Goal: Information Seeking & Learning: Learn about a topic

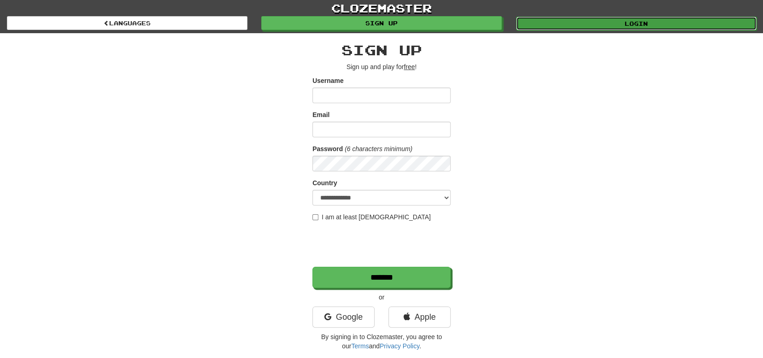
click at [592, 24] on link "Login" at bounding box center [636, 24] width 241 height 14
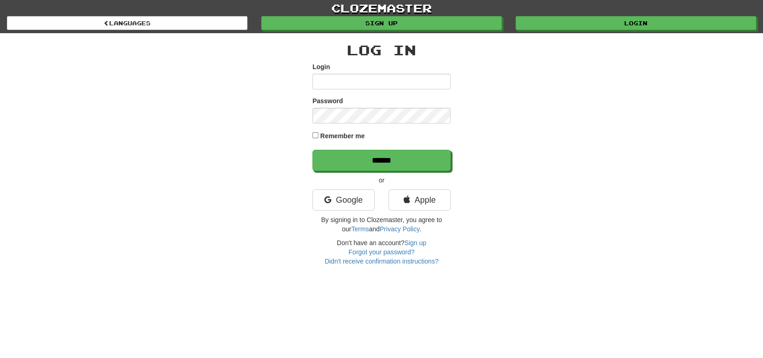
type input "********"
click at [321, 135] on label "Remember me" at bounding box center [342, 135] width 45 height 9
click at [360, 164] on input "******" at bounding box center [382, 160] width 138 height 21
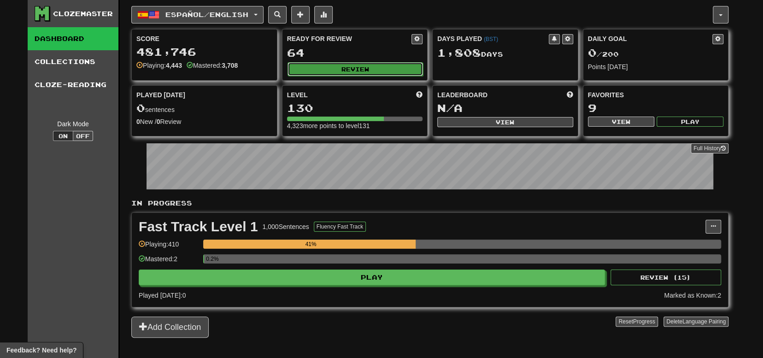
click at [320, 71] on button "Review" at bounding box center [356, 69] width 136 height 14
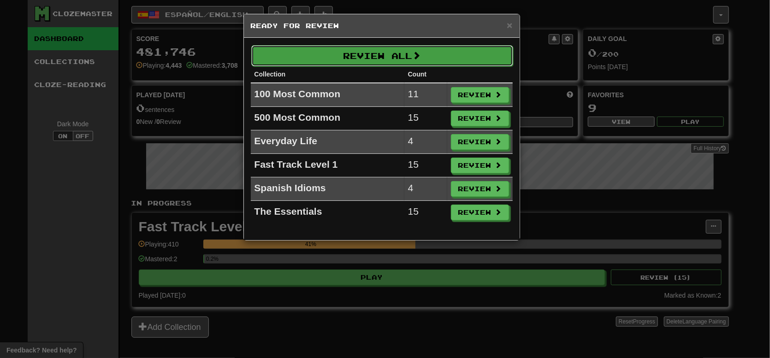
click at [335, 61] on button "Review All" at bounding box center [382, 55] width 262 height 21
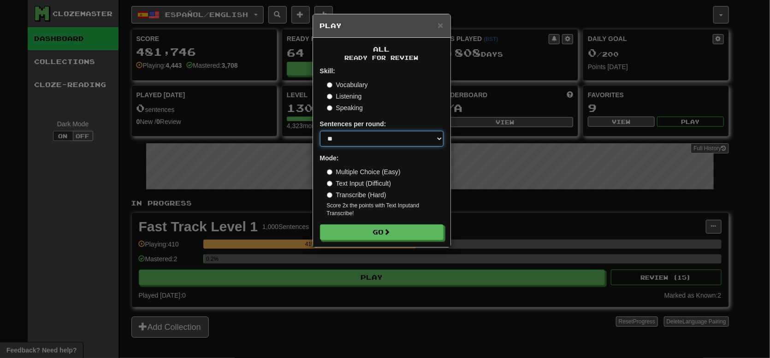
click at [369, 131] on select "* ** ** ** ** ** *** ********" at bounding box center [382, 139] width 124 height 16
select select "***"
click at [320, 131] on select "* ** ** ** ** ** *** ********" at bounding box center [382, 139] width 124 height 16
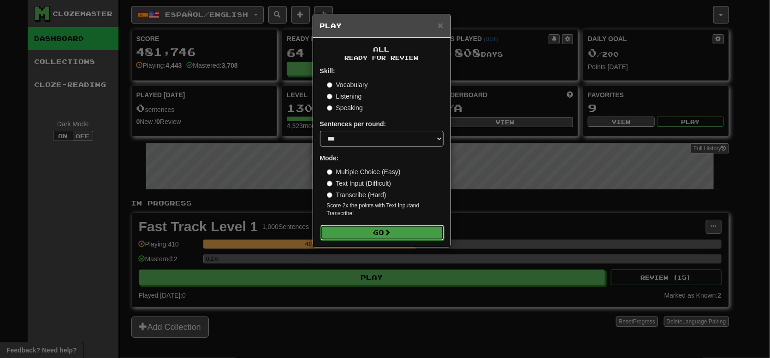
click at [379, 237] on button "Go" at bounding box center [382, 233] width 124 height 16
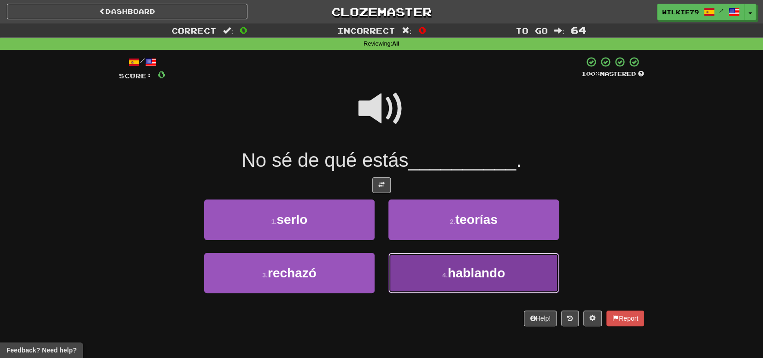
click at [426, 273] on button "4 . hablando" at bounding box center [474, 273] width 171 height 40
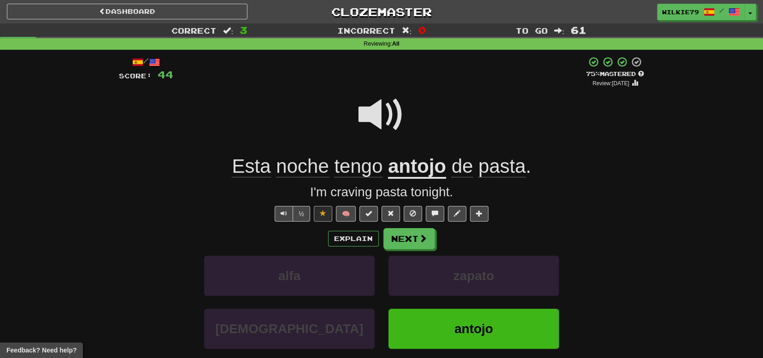
click at [423, 171] on u "antojo" at bounding box center [417, 167] width 58 height 24
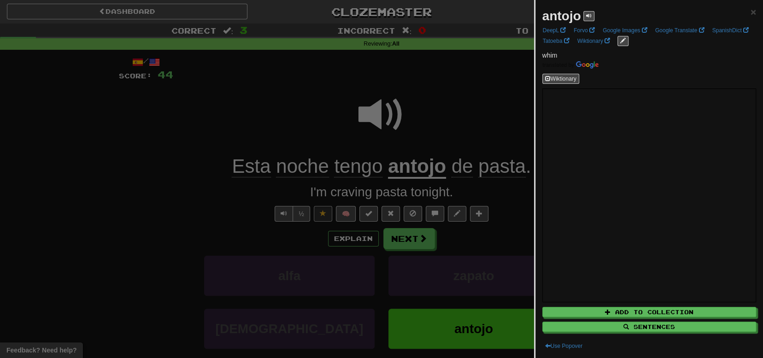
click at [203, 233] on div at bounding box center [381, 179] width 763 height 358
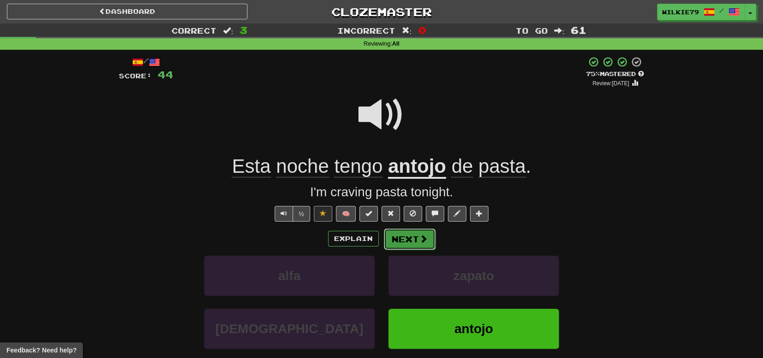
click at [406, 242] on button "Next" at bounding box center [410, 239] width 52 height 21
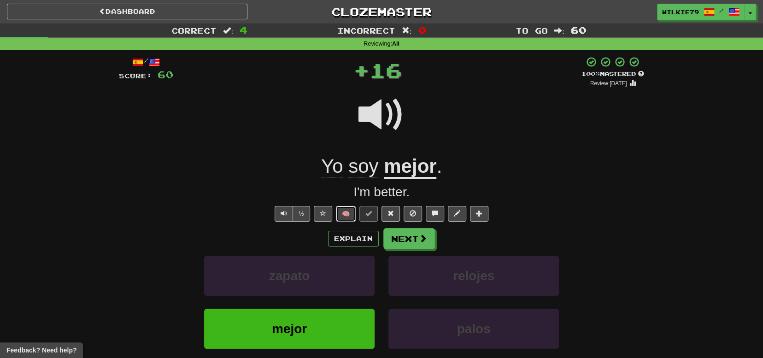
click at [345, 211] on button "🧠" at bounding box center [346, 214] width 20 height 16
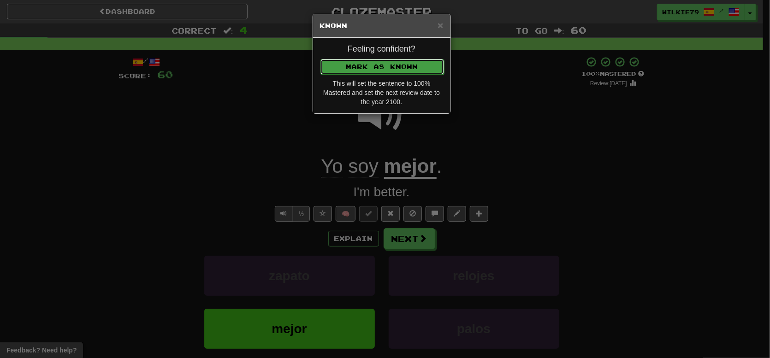
click at [369, 66] on button "Mark as Known" at bounding box center [382, 67] width 124 height 16
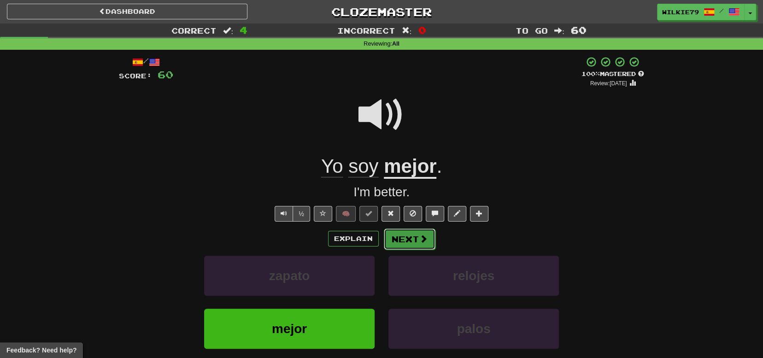
click at [417, 238] on button "Next" at bounding box center [410, 239] width 52 height 21
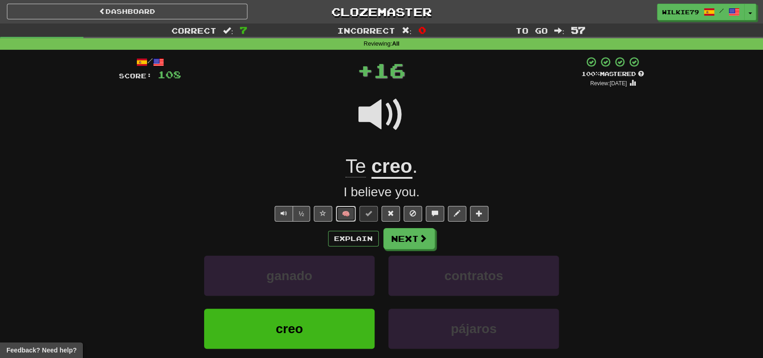
click at [346, 214] on button "🧠" at bounding box center [346, 214] width 20 height 16
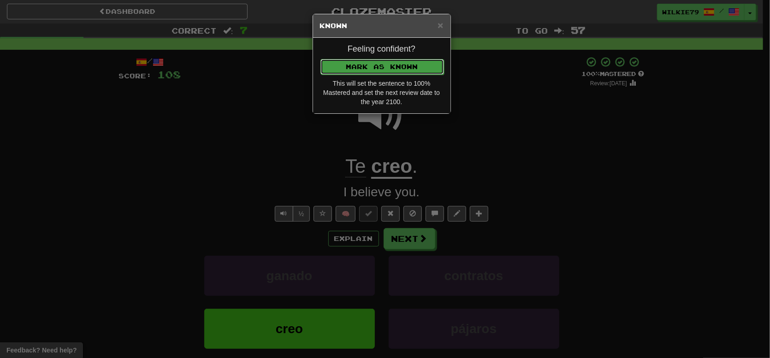
click at [346, 69] on button "Mark as Known" at bounding box center [382, 67] width 124 height 16
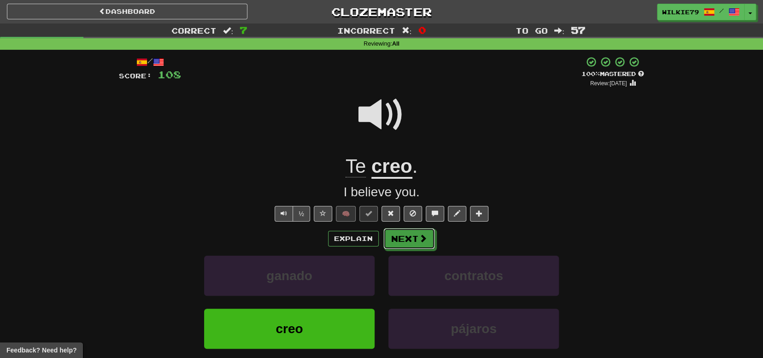
click at [420, 236] on span at bounding box center [423, 238] width 8 height 8
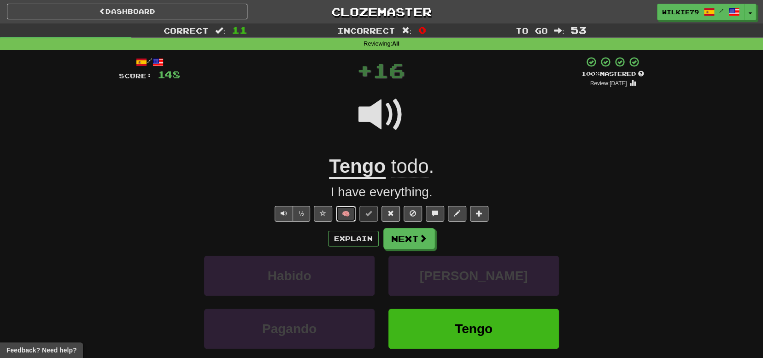
click at [349, 218] on button "🧠" at bounding box center [346, 214] width 20 height 16
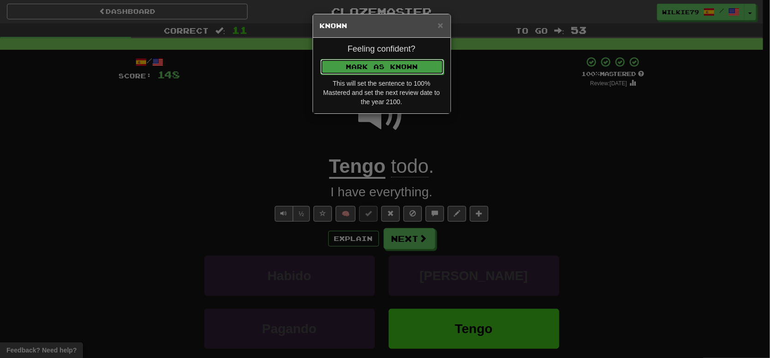
click at [368, 70] on button "Mark as Known" at bounding box center [382, 67] width 124 height 16
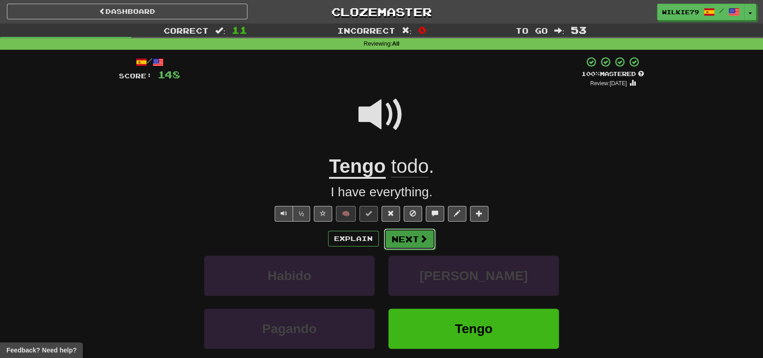
click at [425, 241] on span at bounding box center [423, 239] width 8 height 8
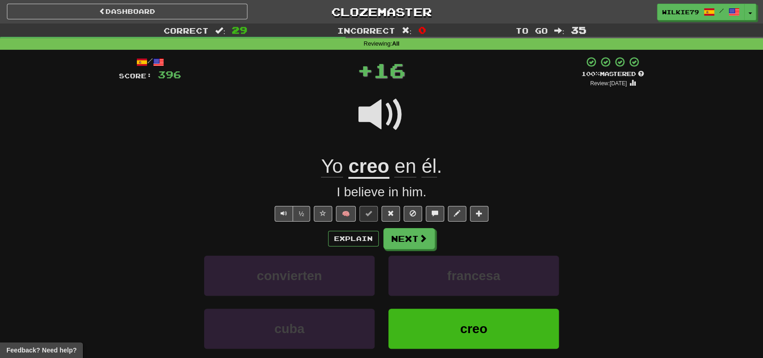
click at [360, 216] on span "🧠" at bounding box center [401, 213] width 178 height 7
click at [345, 216] on button "🧠" at bounding box center [346, 214] width 20 height 16
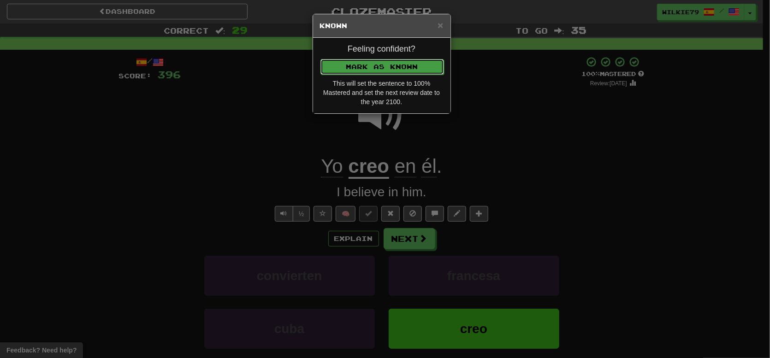
click at [401, 65] on button "Mark as Known" at bounding box center [382, 67] width 124 height 16
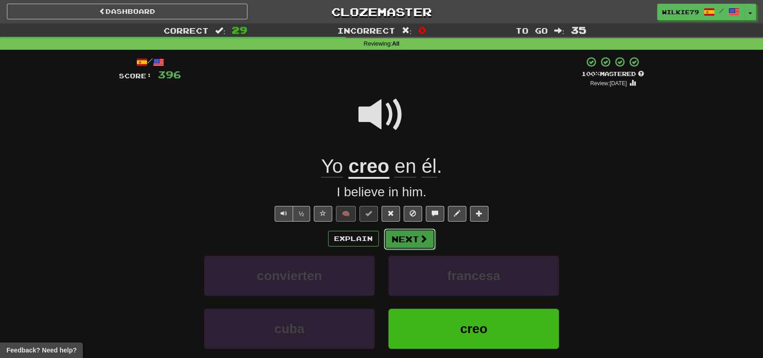
click at [414, 239] on button "Next" at bounding box center [410, 239] width 52 height 21
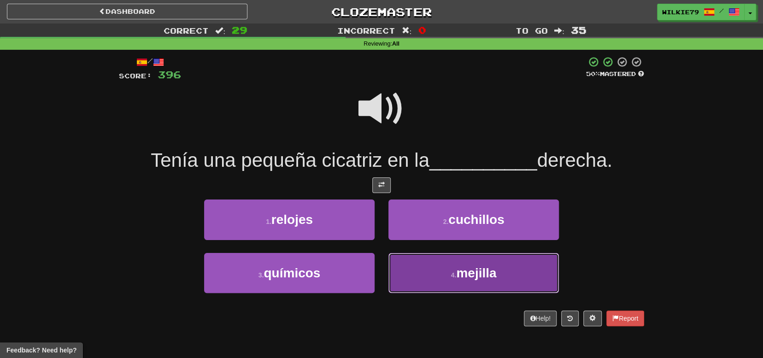
click at [486, 277] on span "mejilla" at bounding box center [476, 273] width 40 height 14
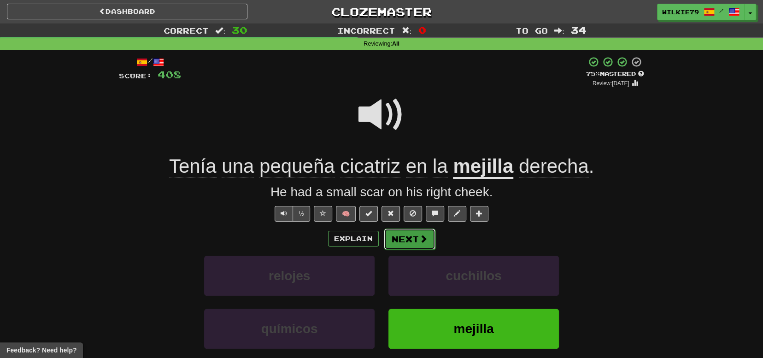
click at [414, 237] on button "Next" at bounding box center [410, 239] width 52 height 21
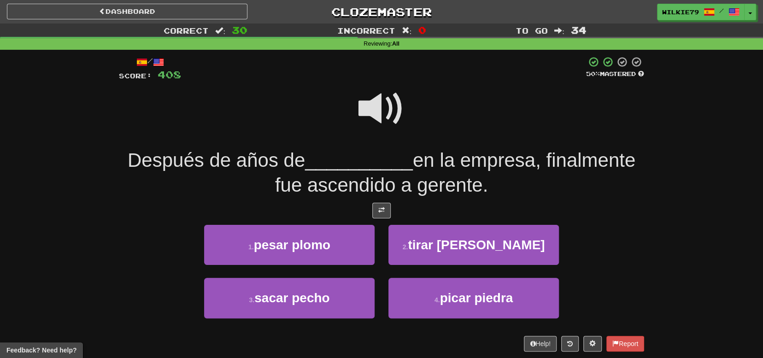
click at [23, 142] on div "Correct : 30 Incorrect : 0 To go : 34 Reviewing : All / Score: 408 50 % Mastere…" at bounding box center [381, 194] width 763 height 341
click at [375, 110] on span at bounding box center [382, 109] width 46 height 46
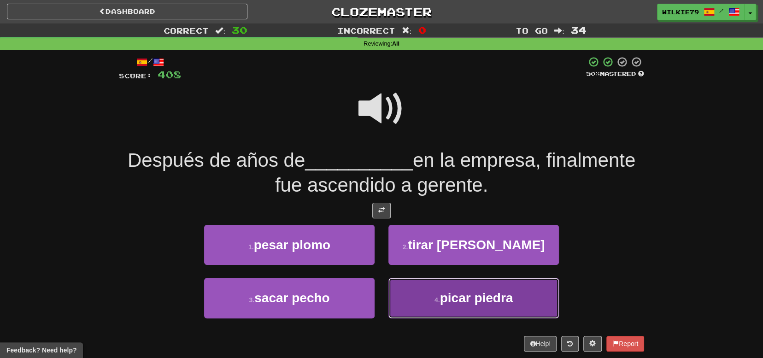
click at [438, 301] on small "4 ." at bounding box center [438, 299] width 6 height 7
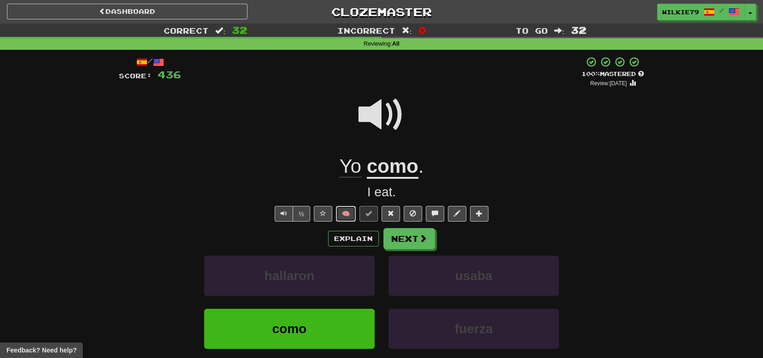
click at [344, 214] on button "🧠" at bounding box center [346, 214] width 20 height 16
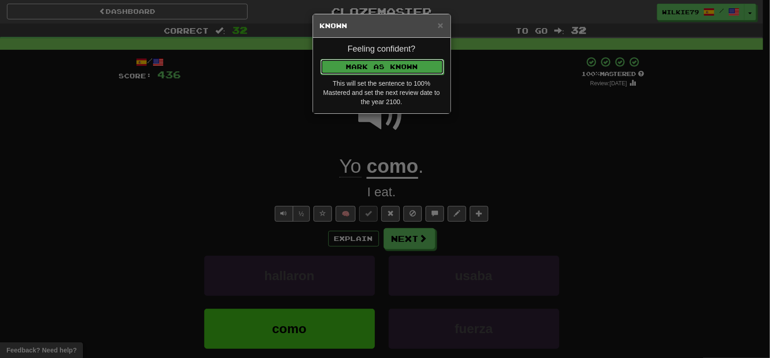
click at [382, 72] on button "Mark as Known" at bounding box center [382, 67] width 124 height 16
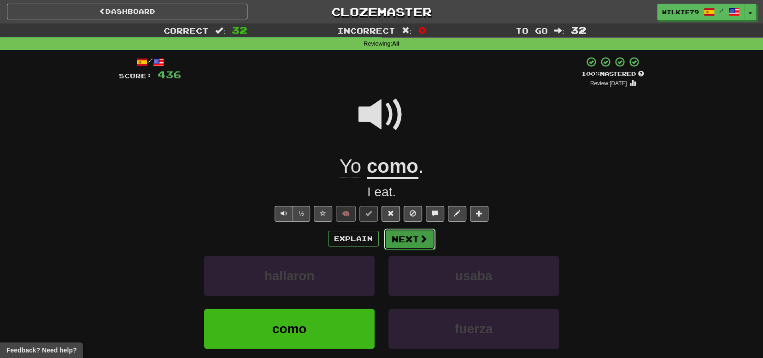
click at [415, 240] on button "Next" at bounding box center [410, 239] width 52 height 21
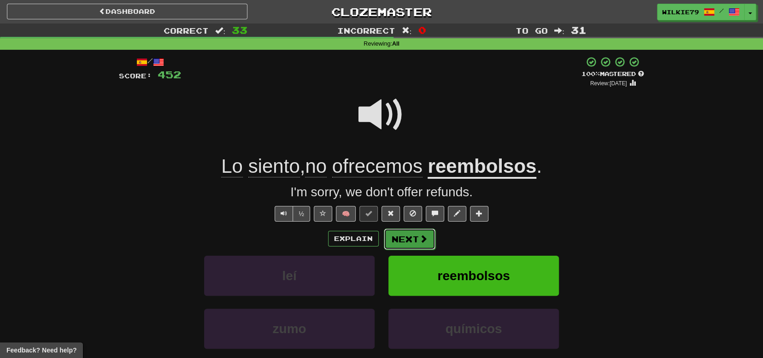
click at [412, 239] on button "Next" at bounding box center [410, 239] width 52 height 21
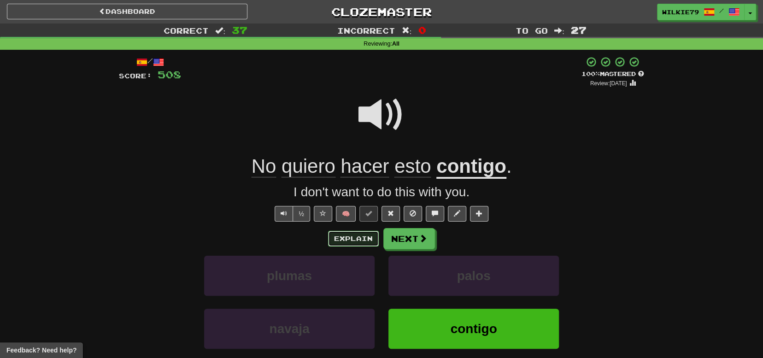
drag, startPoint x: 364, startPoint y: 241, endPoint x: 305, endPoint y: 239, distance: 58.6
click at [305, 239] on div "Explain Next" at bounding box center [382, 238] width 526 height 21
click at [347, 213] on button "🧠" at bounding box center [346, 214] width 20 height 16
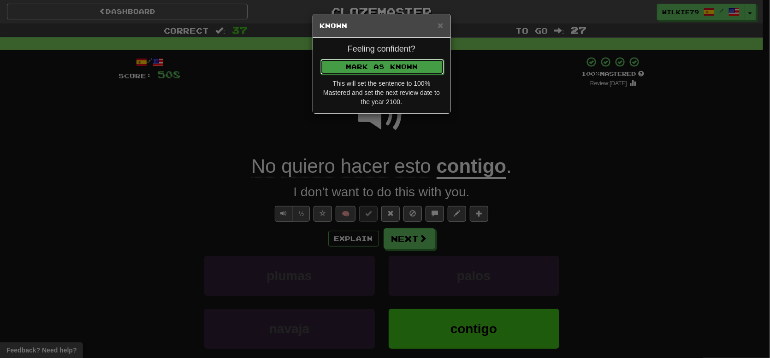
click at [356, 66] on button "Mark as Known" at bounding box center [382, 67] width 124 height 16
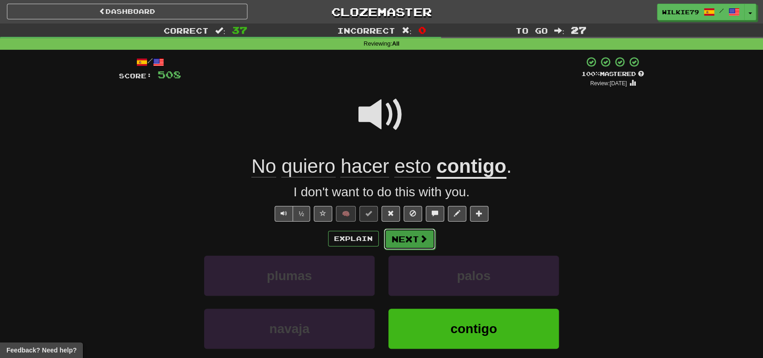
click at [412, 239] on button "Next" at bounding box center [410, 239] width 52 height 21
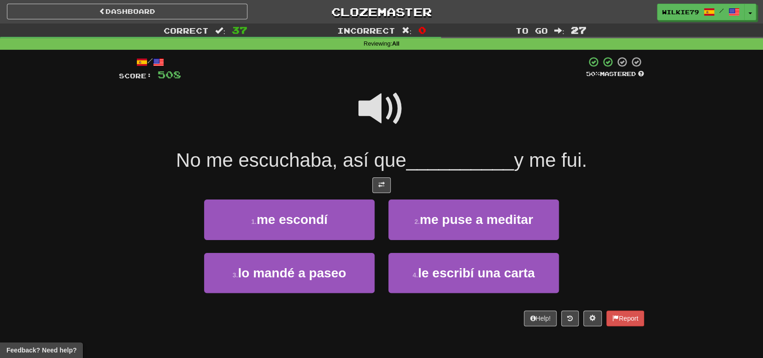
click at [378, 113] on span at bounding box center [382, 109] width 46 height 46
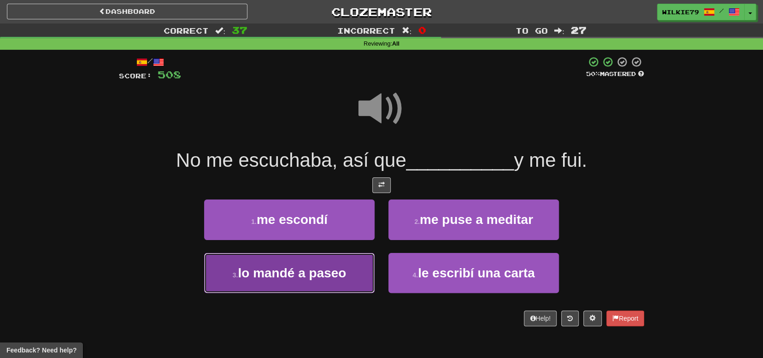
click at [283, 277] on span "lo mandé a paseo" at bounding box center [292, 273] width 108 height 14
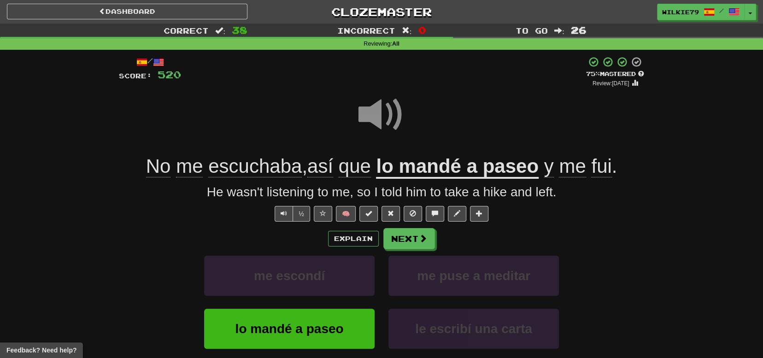
click at [428, 168] on u "lo mandé a paseo" at bounding box center [457, 167] width 162 height 24
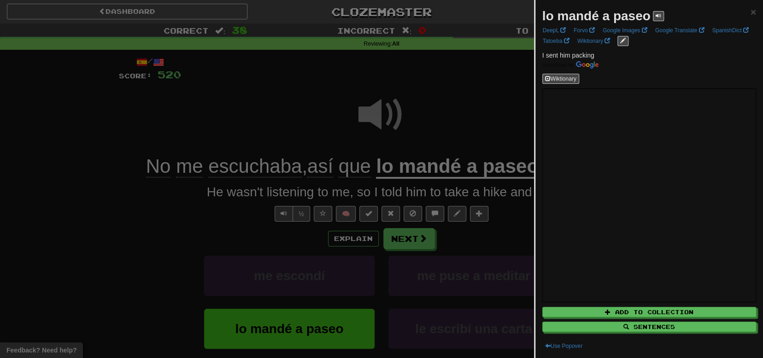
click at [163, 242] on div at bounding box center [381, 179] width 763 height 358
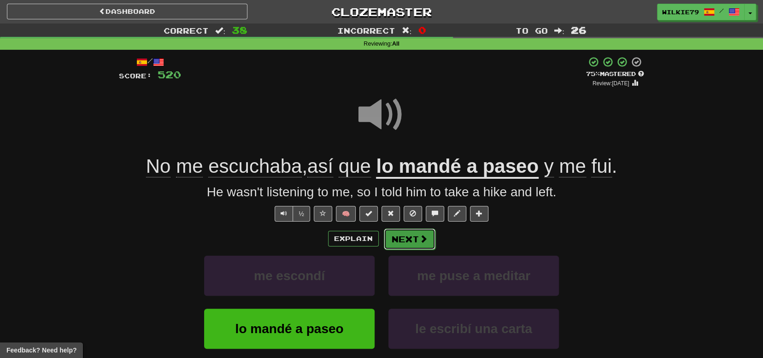
click at [403, 240] on button "Next" at bounding box center [410, 239] width 52 height 21
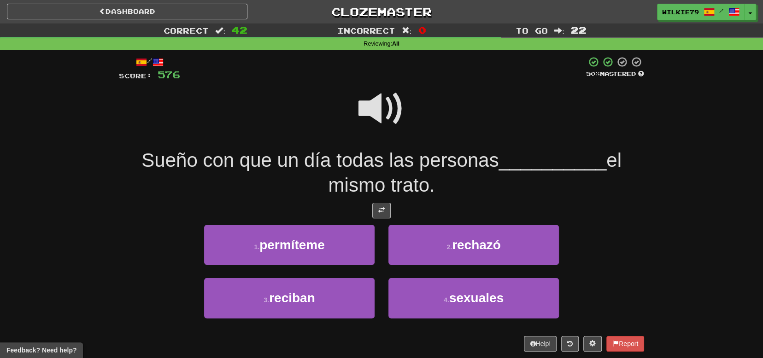
click at [378, 107] on span at bounding box center [382, 109] width 46 height 46
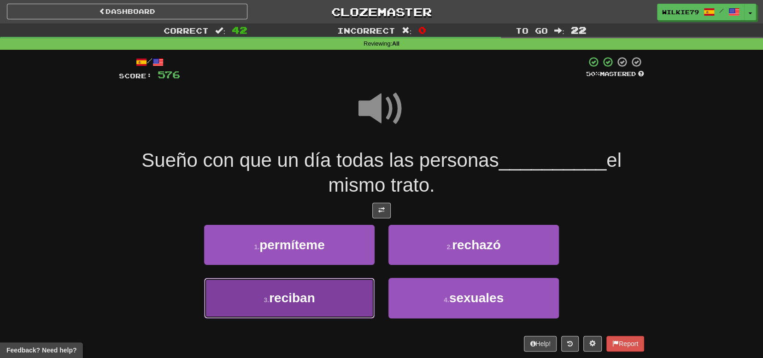
click at [335, 296] on button "3 . reciban" at bounding box center [289, 298] width 171 height 40
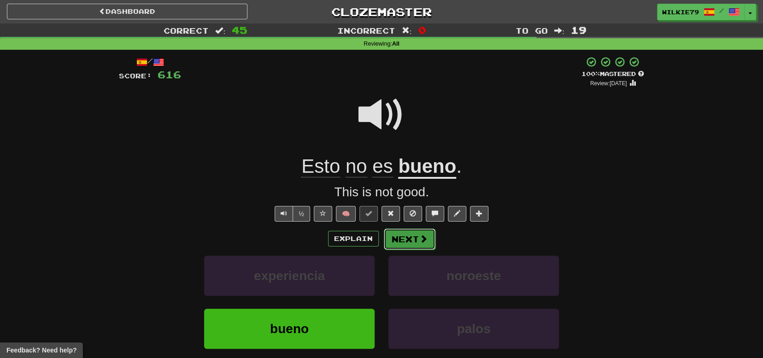
click at [406, 238] on button "Next" at bounding box center [410, 239] width 52 height 21
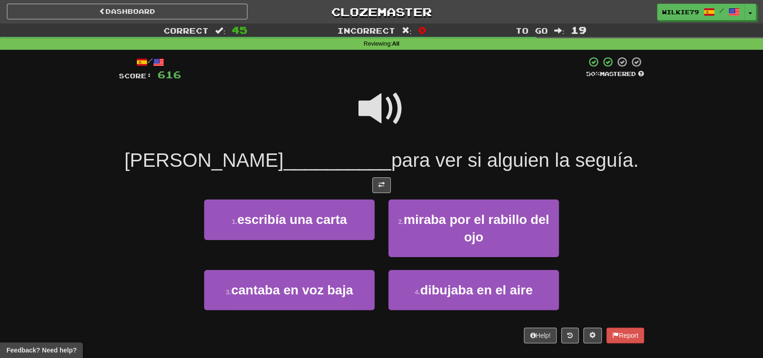
click at [372, 110] on span at bounding box center [382, 109] width 46 height 46
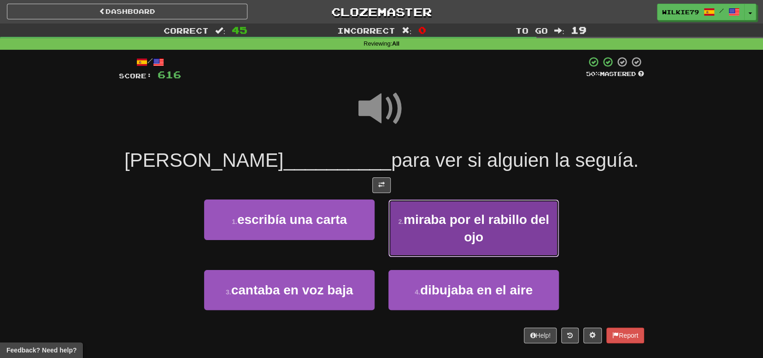
click at [466, 238] on span "miraba por el rabillo del ojo" at bounding box center [477, 228] width 146 height 31
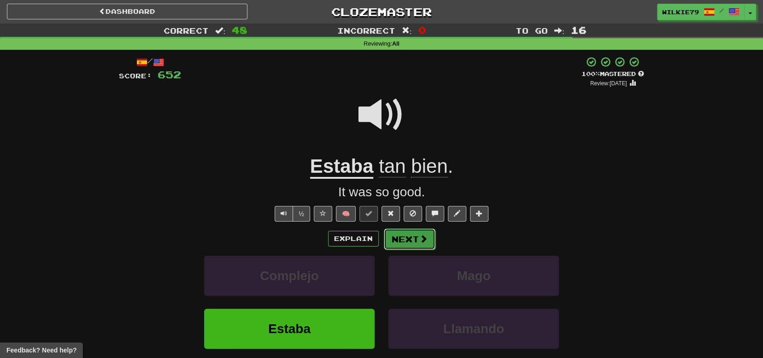
click at [402, 239] on button "Next" at bounding box center [410, 239] width 52 height 21
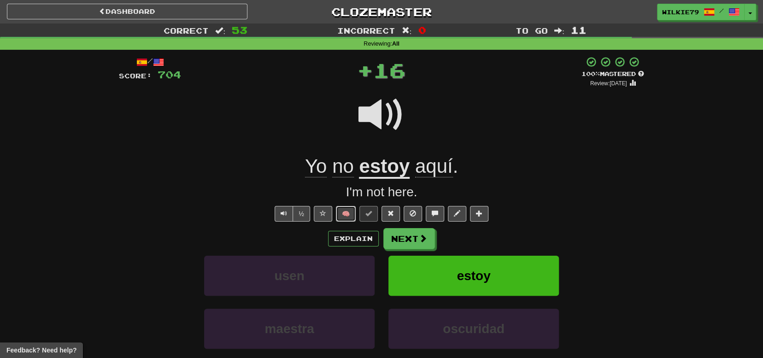
click at [346, 215] on button "🧠" at bounding box center [346, 214] width 20 height 16
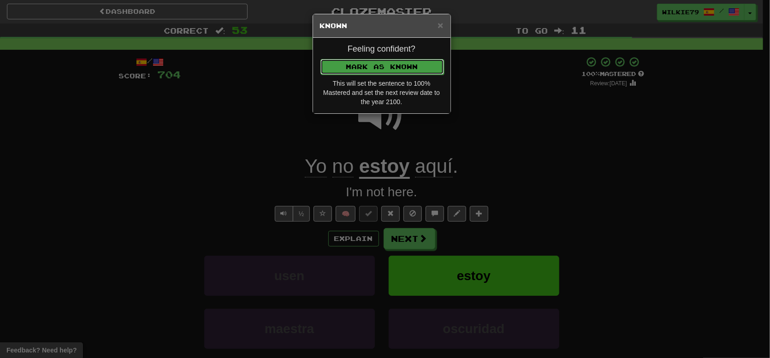
click at [371, 71] on button "Mark as Known" at bounding box center [382, 67] width 124 height 16
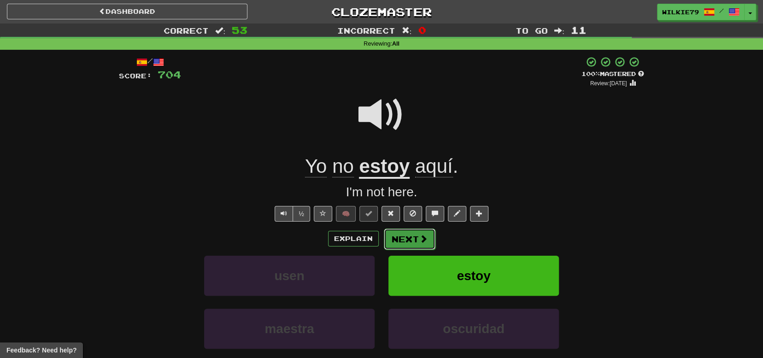
click at [416, 244] on button "Next" at bounding box center [410, 239] width 52 height 21
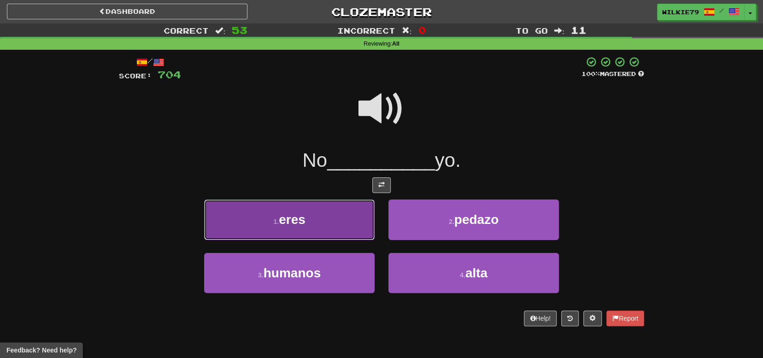
click at [319, 217] on button "1 . eres" at bounding box center [289, 220] width 171 height 40
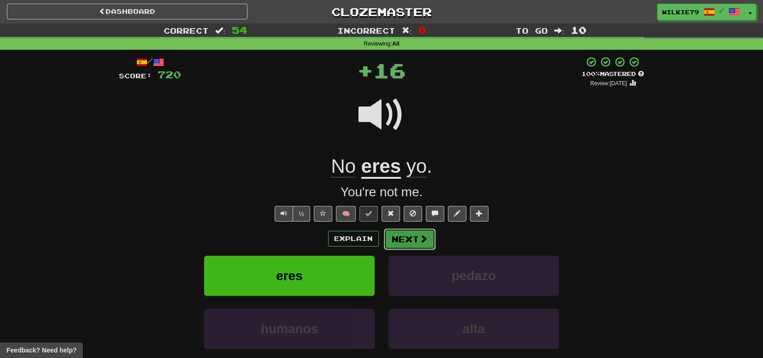
click at [408, 237] on button "Next" at bounding box center [410, 239] width 52 height 21
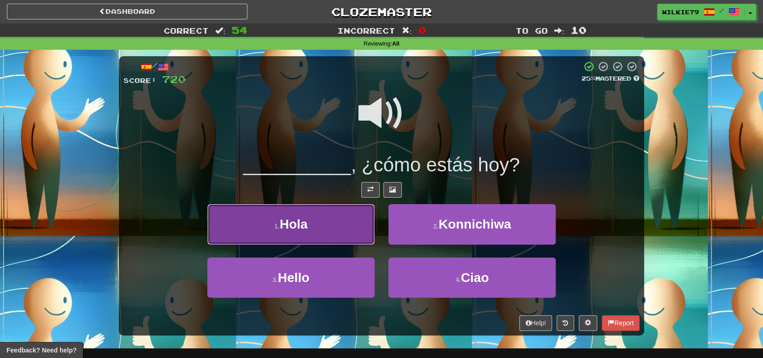
click at [320, 223] on button "1 . Hola" at bounding box center [290, 224] width 167 height 40
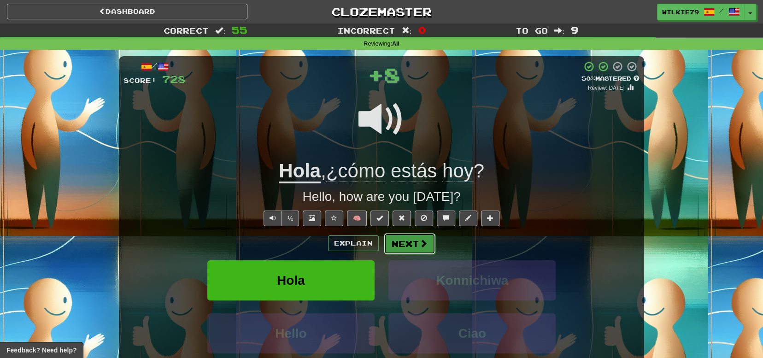
click at [404, 243] on button "Next" at bounding box center [410, 243] width 52 height 21
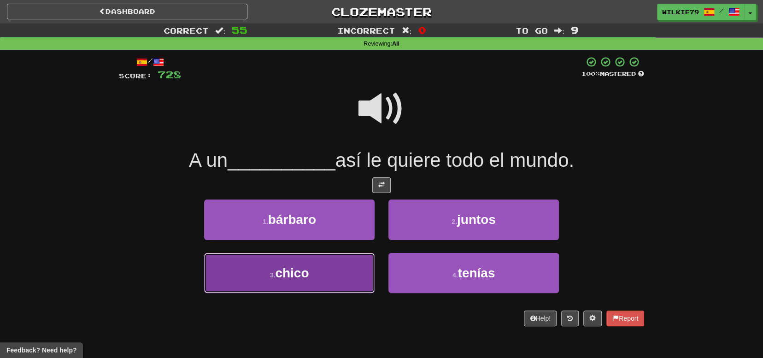
click at [323, 282] on button "3 . chico" at bounding box center [289, 273] width 171 height 40
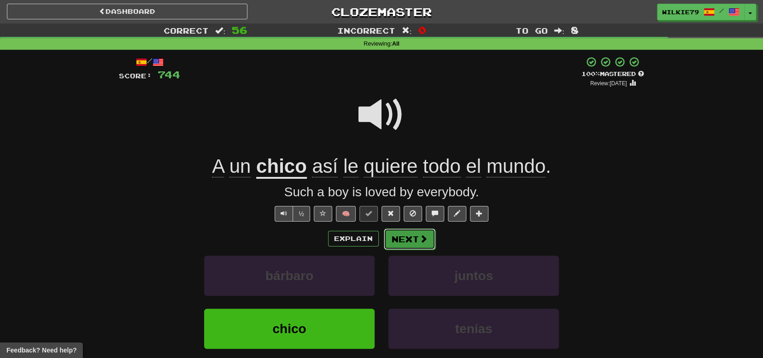
click at [400, 233] on button "Next" at bounding box center [410, 239] width 52 height 21
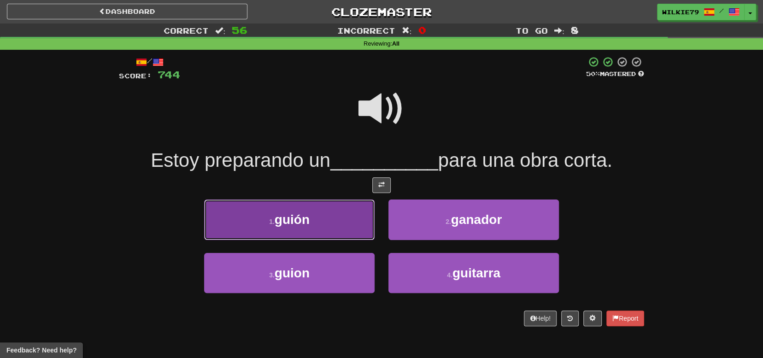
click at [298, 218] on span "guión" at bounding box center [292, 220] width 35 height 14
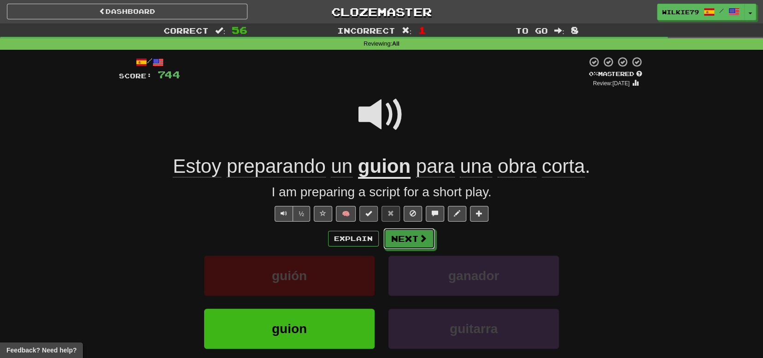
drag, startPoint x: 408, startPoint y: 239, endPoint x: 372, endPoint y: 215, distance: 43.7
click at [375, 217] on div "/ Score: 744 0 % Mastered Review: 2025-08-18 Estoy preparando un guion para una…" at bounding box center [382, 226] width 526 height 340
click at [369, 213] on span at bounding box center [369, 213] width 6 height 6
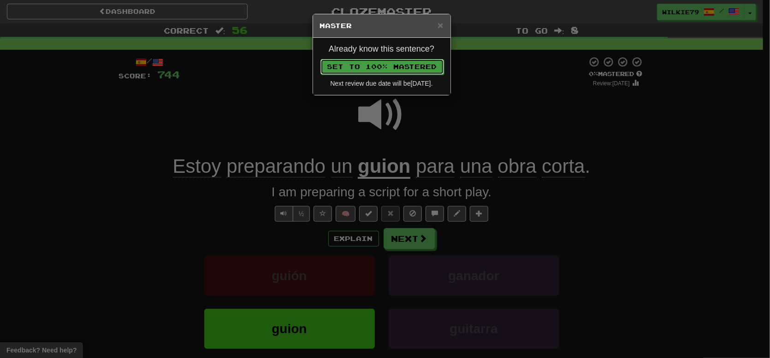
click at [381, 69] on button "Set to 100% Mastered" at bounding box center [382, 67] width 124 height 16
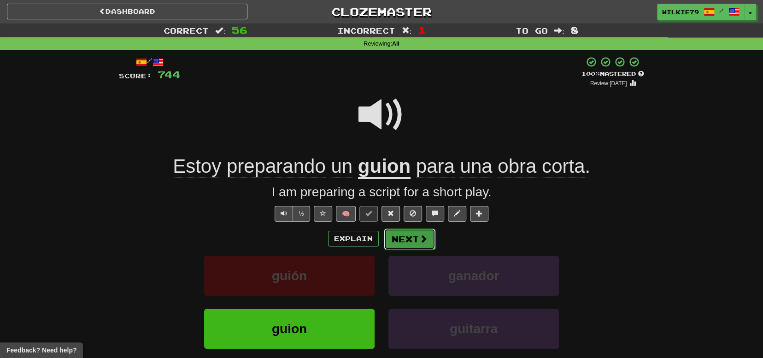
click at [413, 236] on button "Next" at bounding box center [410, 239] width 52 height 21
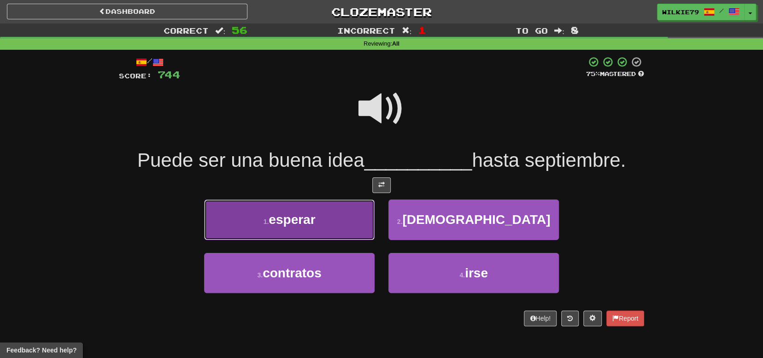
click at [324, 220] on button "1 . esperar" at bounding box center [289, 220] width 171 height 40
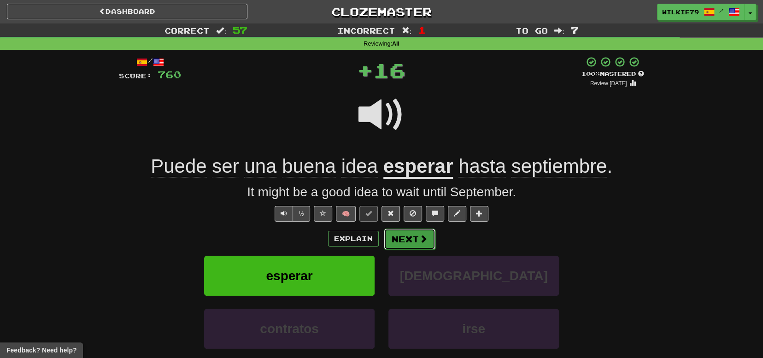
click at [416, 241] on button "Next" at bounding box center [410, 239] width 52 height 21
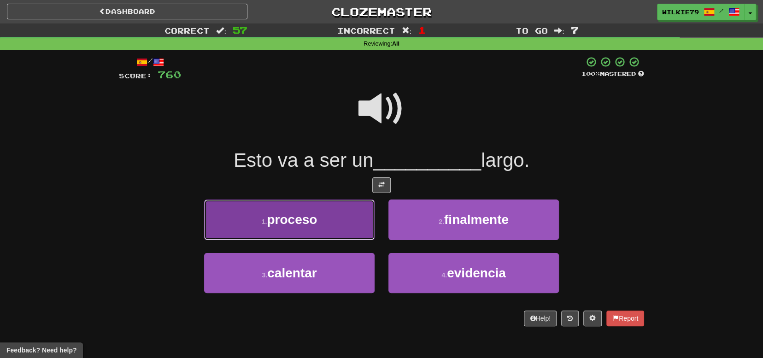
click at [318, 217] on button "1 . proceso" at bounding box center [289, 220] width 171 height 40
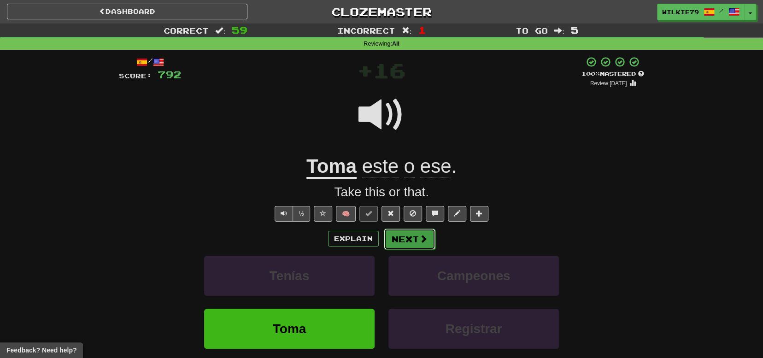
click at [406, 240] on button "Next" at bounding box center [410, 239] width 52 height 21
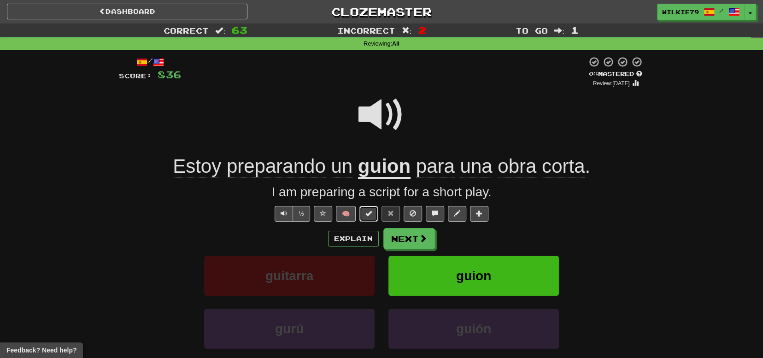
click at [367, 212] on span at bounding box center [369, 213] width 6 height 6
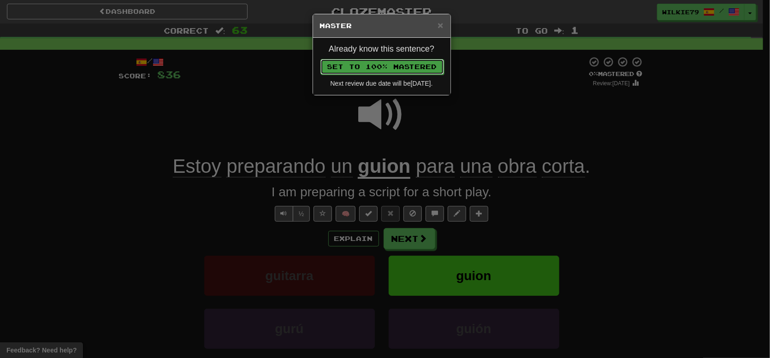
click at [385, 72] on button "Set to 100% Mastered" at bounding box center [382, 67] width 124 height 16
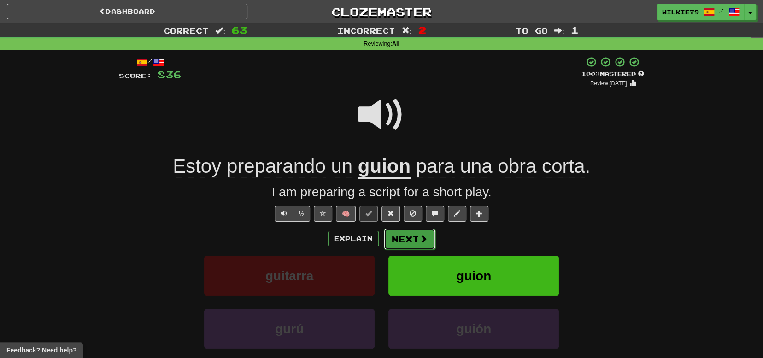
click at [409, 236] on button "Next" at bounding box center [410, 239] width 52 height 21
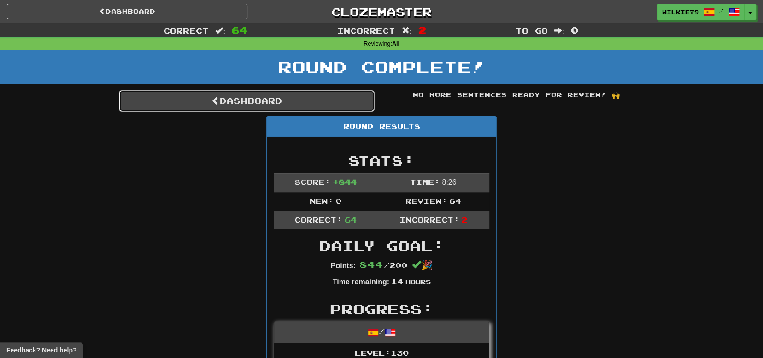
click at [307, 104] on link "Dashboard" at bounding box center [247, 100] width 256 height 21
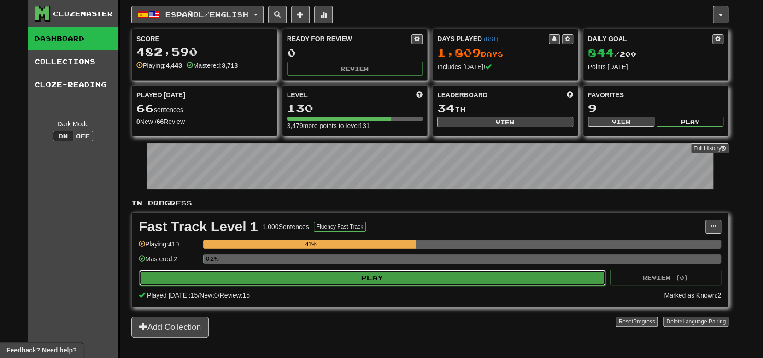
click at [366, 275] on button "Play" at bounding box center [372, 278] width 467 height 16
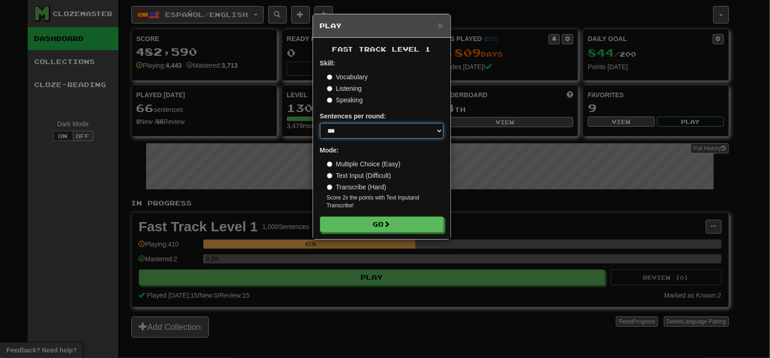
drag, startPoint x: 349, startPoint y: 137, endPoint x: 349, endPoint y: 123, distance: 14.3
click at [349, 131] on select "* ** ** ** ** ** *** ********" at bounding box center [382, 131] width 124 height 16
select select "**"
click at [320, 123] on select "* ** ** ** ** ** *** ********" at bounding box center [382, 131] width 124 height 16
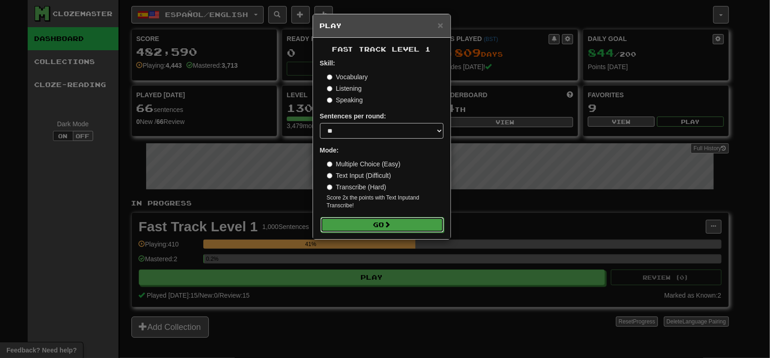
click at [376, 222] on button "Go" at bounding box center [382, 225] width 124 height 16
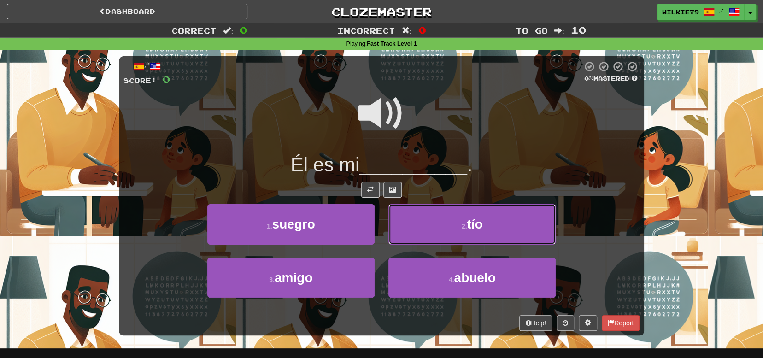
click at [445, 227] on button "2 . tío" at bounding box center [472, 224] width 167 height 40
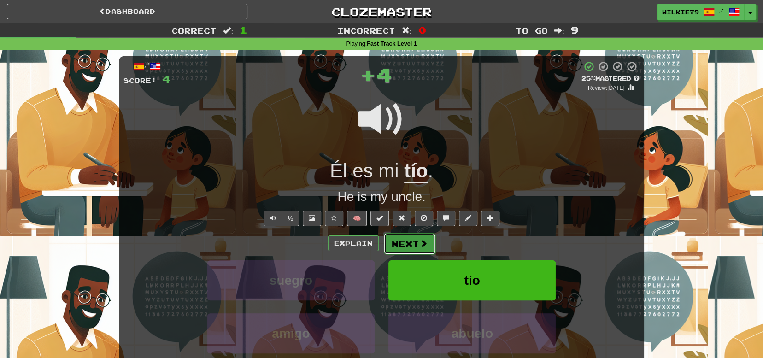
click at [407, 246] on button "Next" at bounding box center [410, 243] width 52 height 21
